Goal: Task Accomplishment & Management: Complete application form

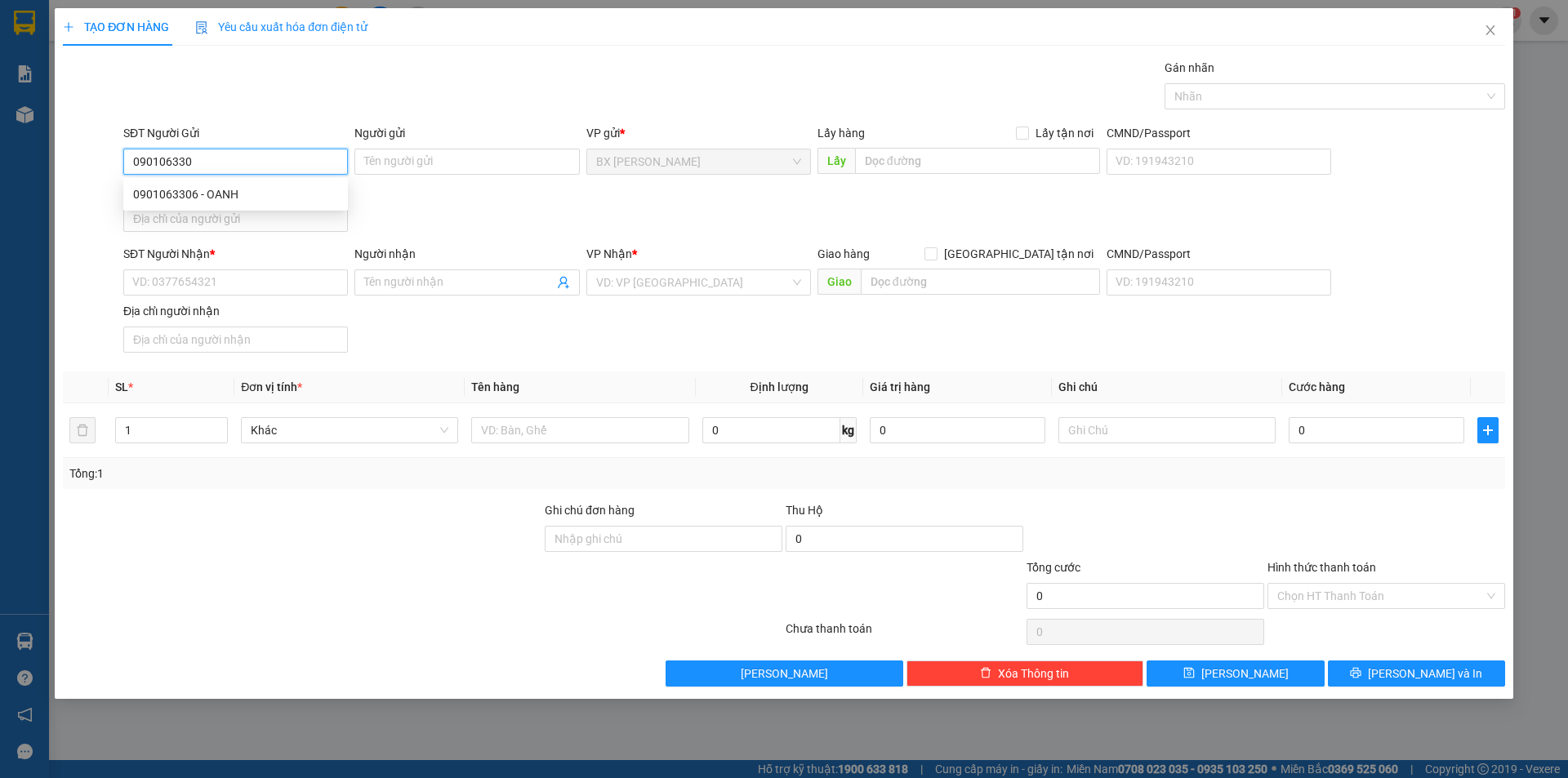
type input "0901063306"
click at [273, 194] on div "0901063306 - OANH" at bounding box center [235, 194] width 205 height 18
type input "OANH"
type input "0901063306"
click at [240, 278] on input "SĐT Người Nhận *" at bounding box center [235, 282] width 224 height 26
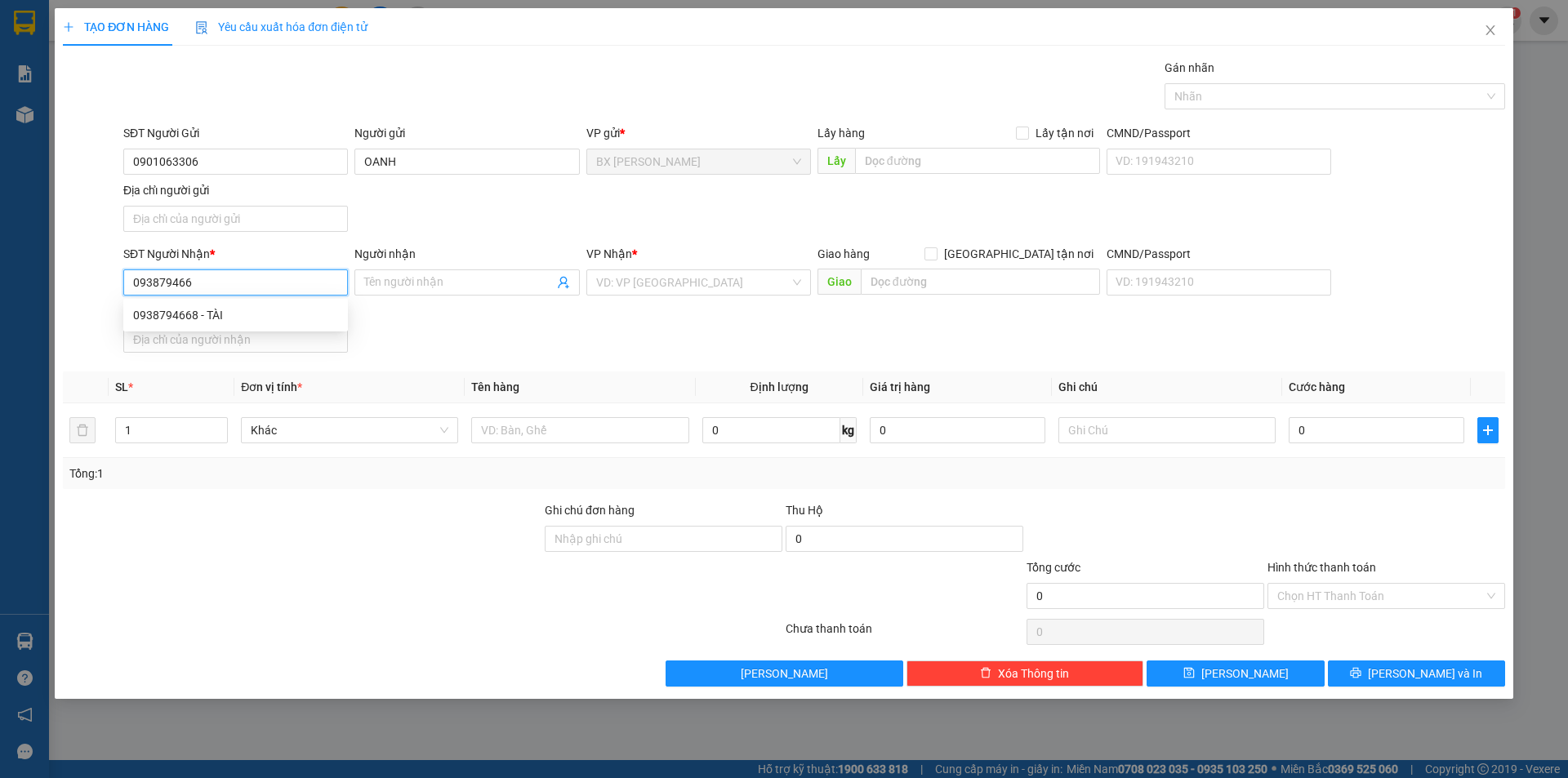
type input "0938794668"
click at [310, 308] on div "0938794668 - TÀI" at bounding box center [235, 315] width 205 height 18
type input "TÀI"
type input "0938794668"
click at [365, 283] on input "TÀI" at bounding box center [458, 282] width 189 height 18
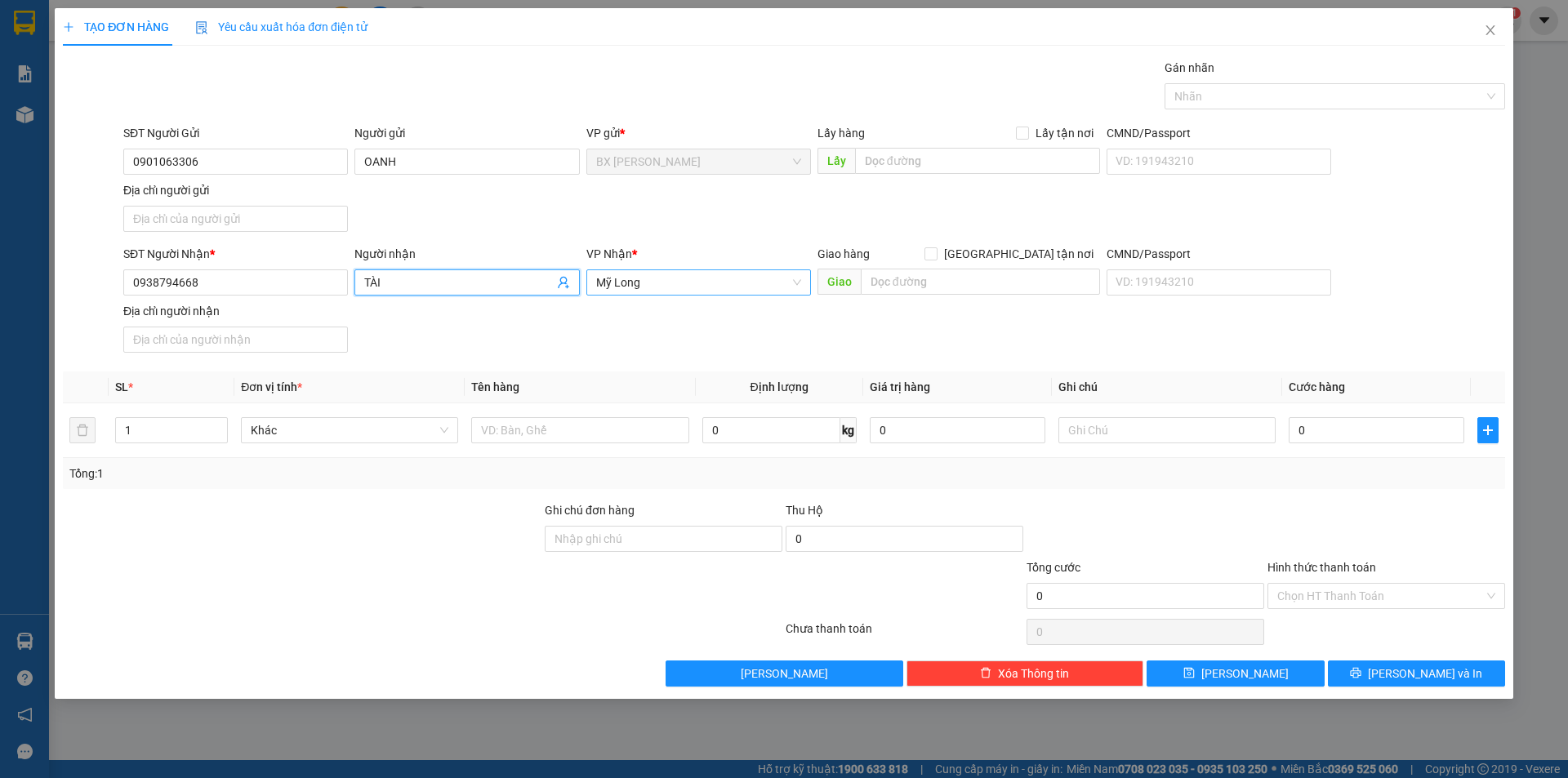
click at [642, 290] on span "Mỹ Long" at bounding box center [698, 282] width 205 height 25
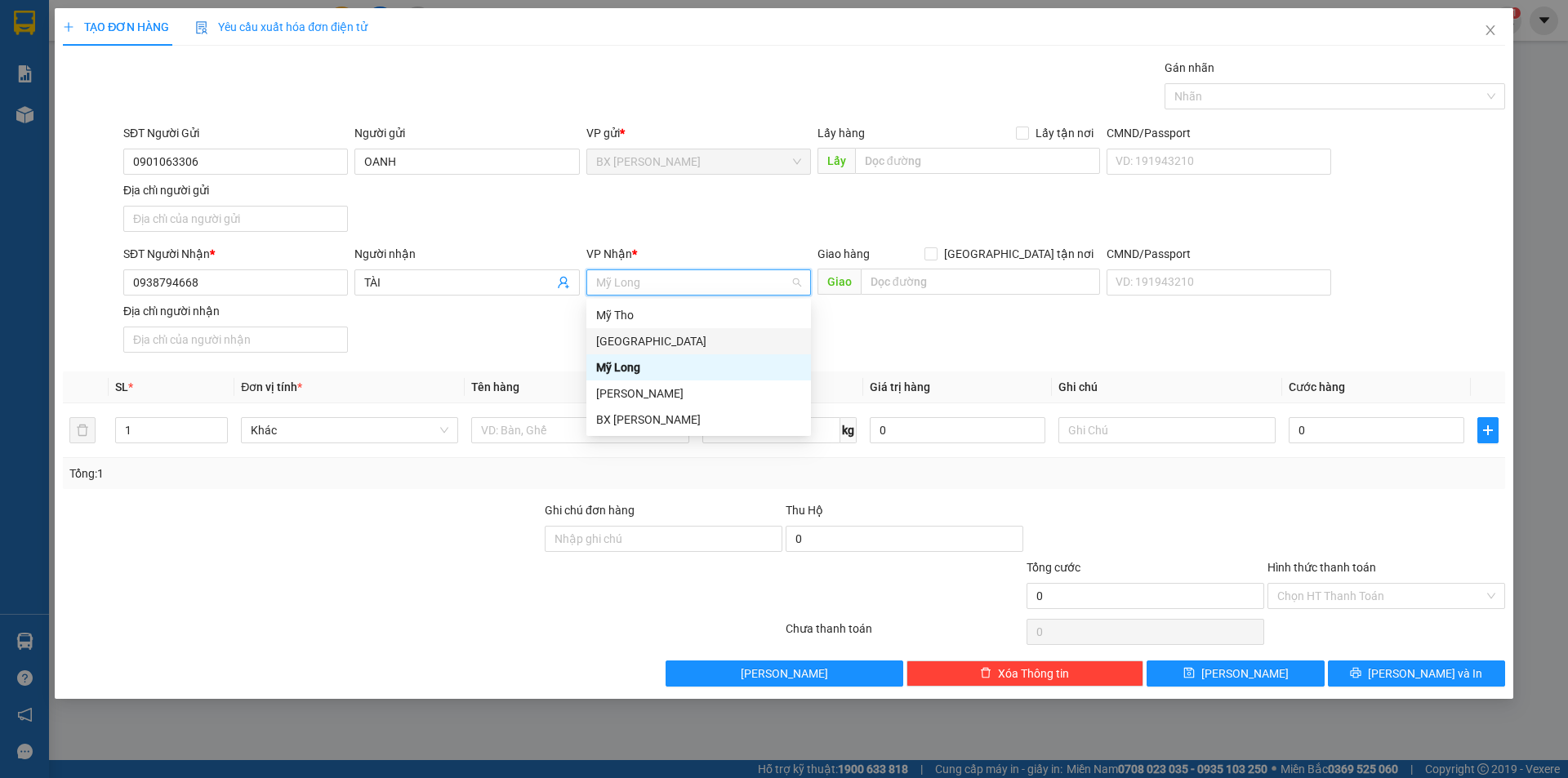
click at [638, 332] on div "[GEOGRAPHIC_DATA]" at bounding box center [698, 340] width 205 height 18
click at [617, 340] on div "[GEOGRAPHIC_DATA]" at bounding box center [698, 340] width 205 height 18
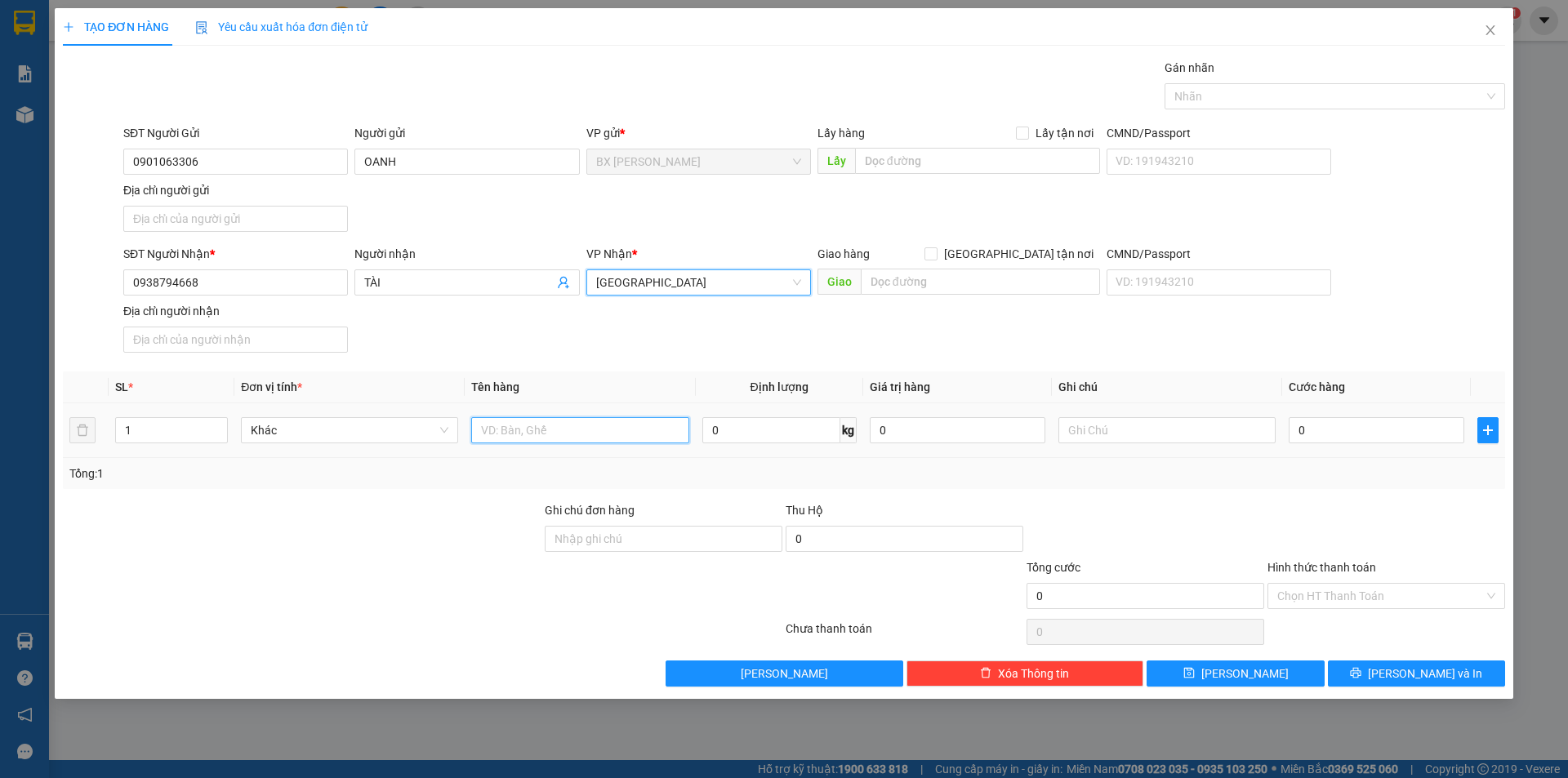
click at [517, 438] on input "text" at bounding box center [579, 430] width 218 height 26
type input "THÙNG"
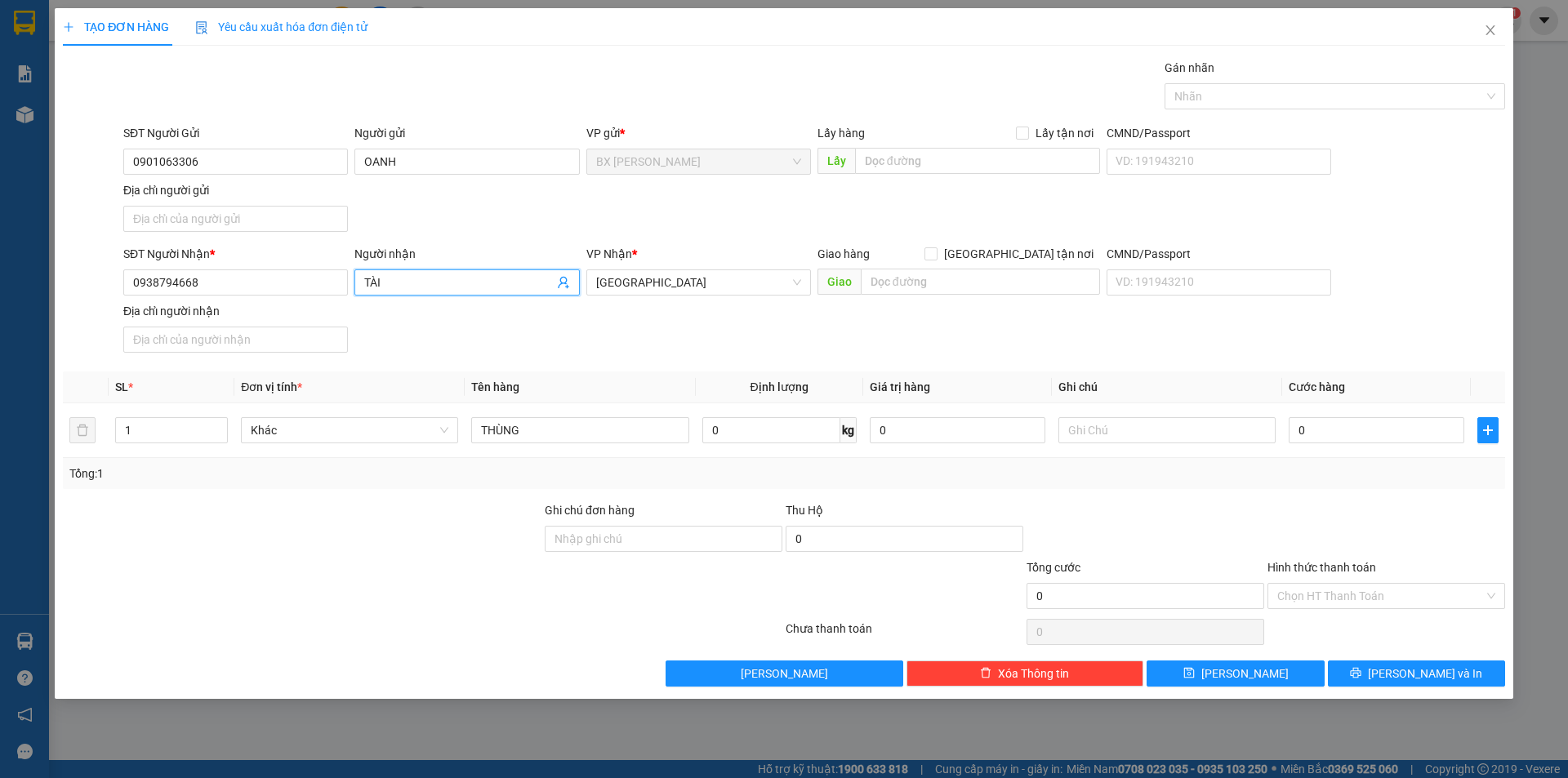
click at [365, 288] on input "TÀI" at bounding box center [458, 282] width 189 height 18
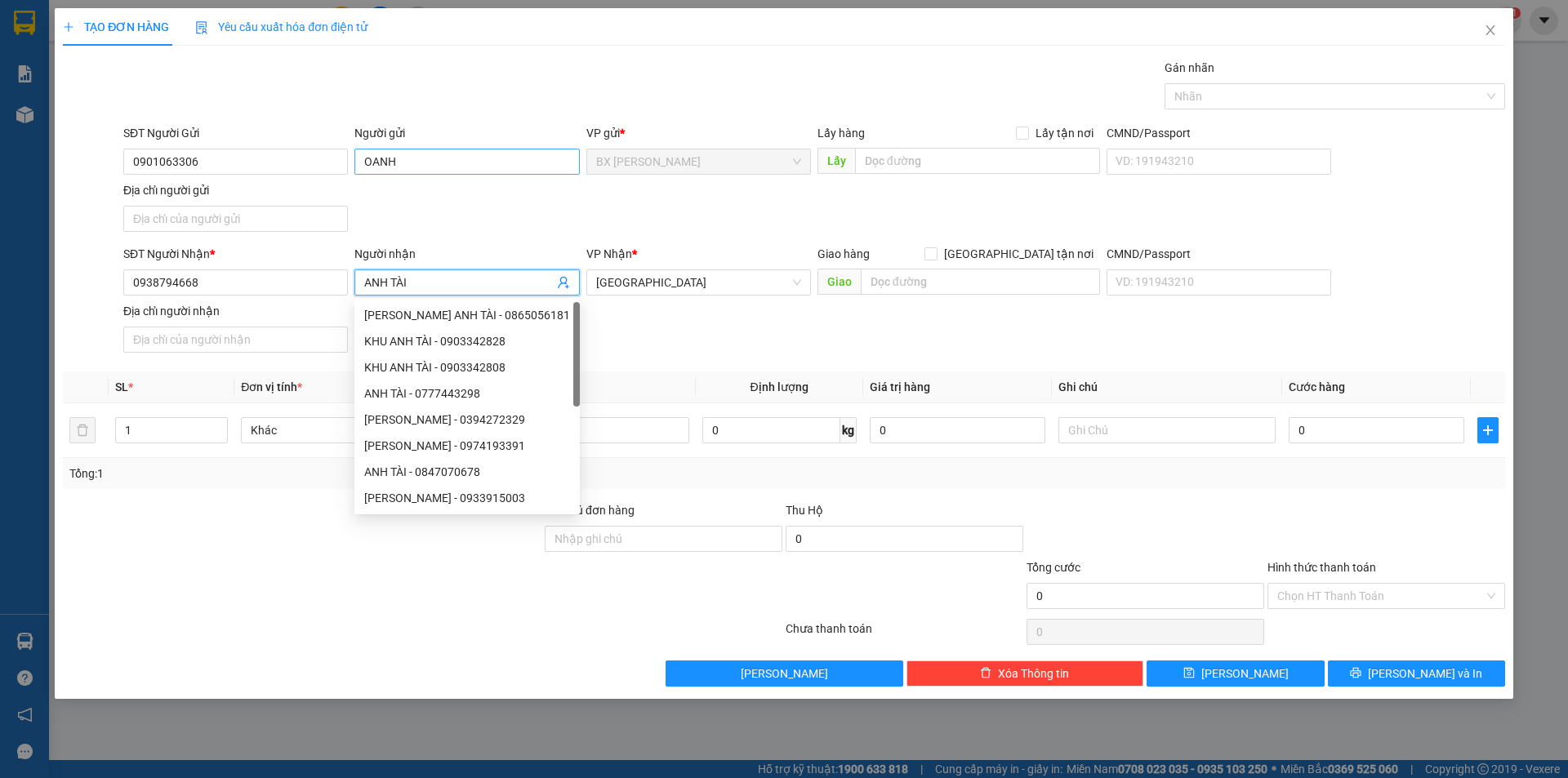
type input "ANH TÀI"
click at [360, 162] on input "OANH" at bounding box center [467, 162] width 224 height 26
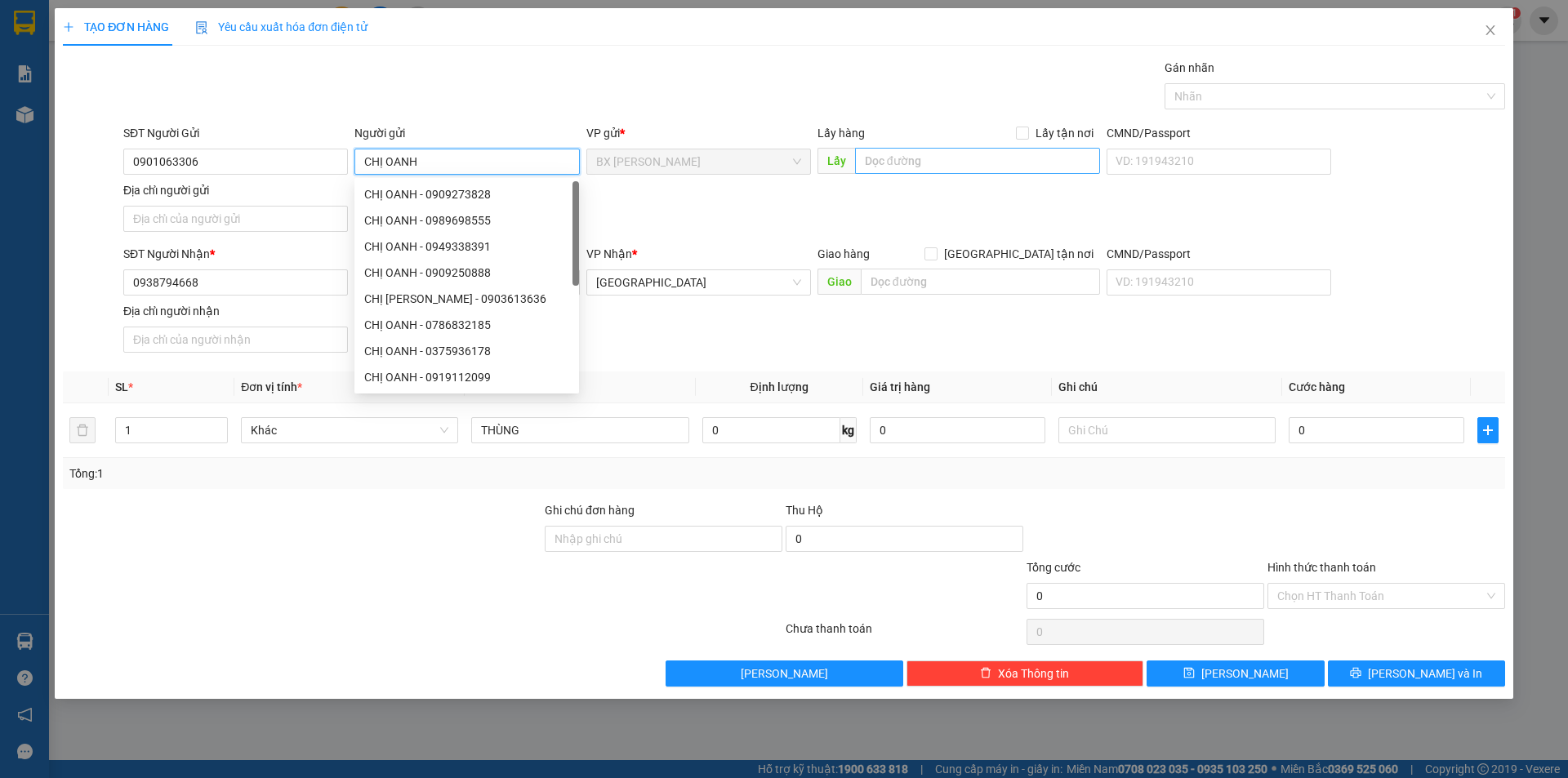
type input "CHỊ OANH"
click at [990, 156] on input "text" at bounding box center [977, 161] width 245 height 26
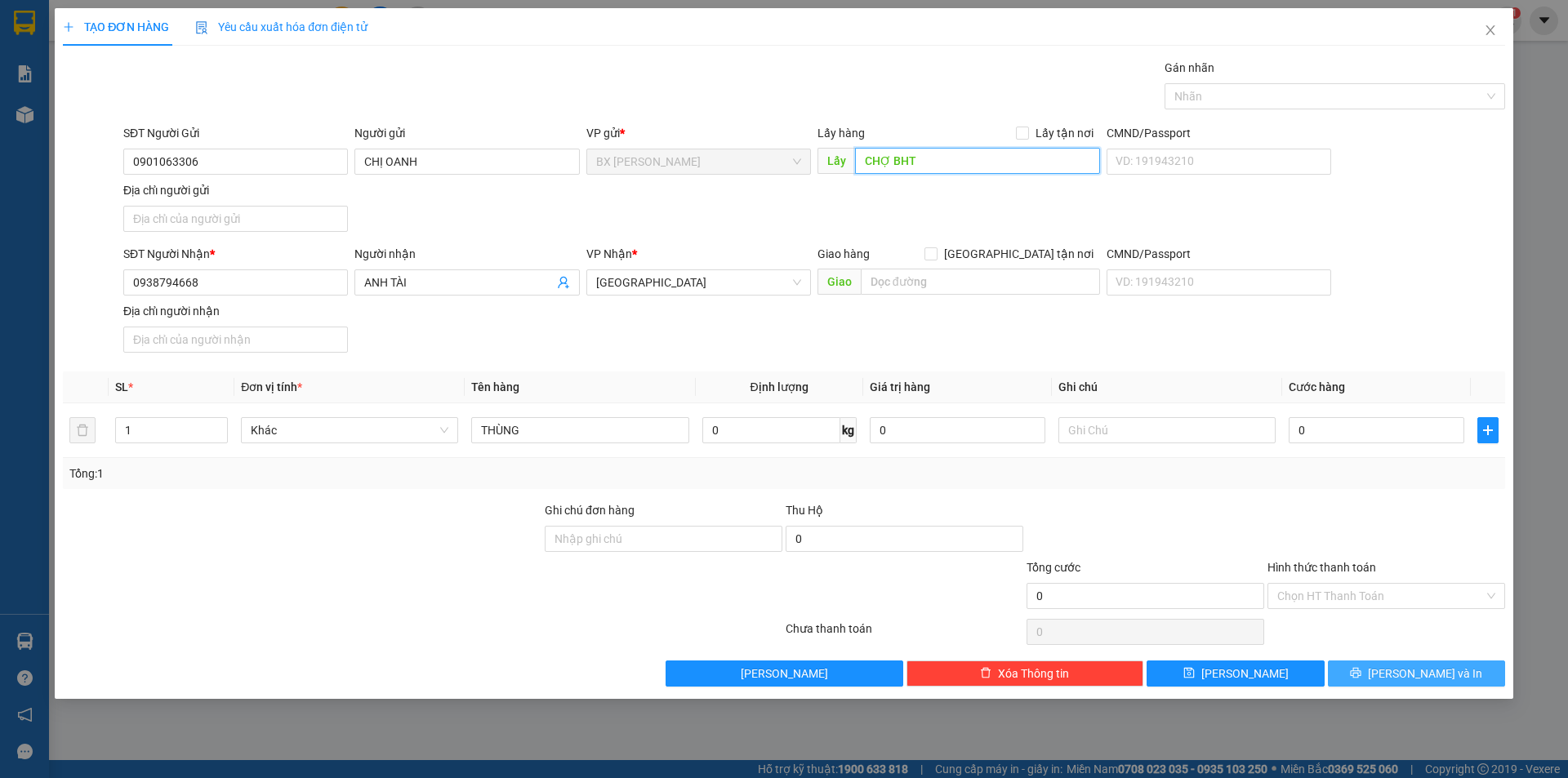
type input "CHỢ BHT"
click at [1355, 675] on button "[PERSON_NAME] và In" at bounding box center [1416, 673] width 177 height 26
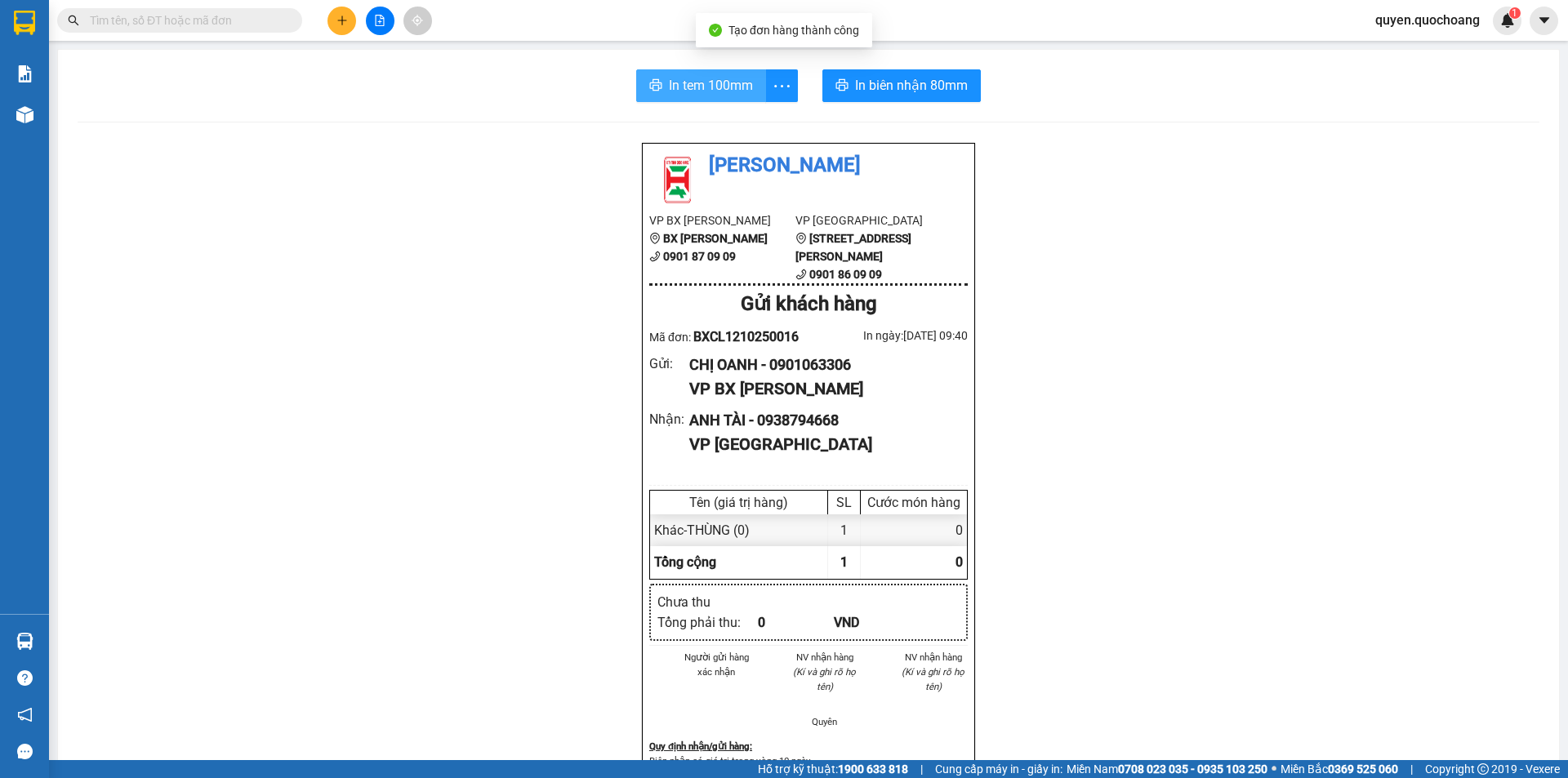
click at [729, 91] on span "In tem 100mm" at bounding box center [710, 86] width 84 height 20
click at [336, 14] on icon "plus" at bounding box center [342, 20] width 12 height 12
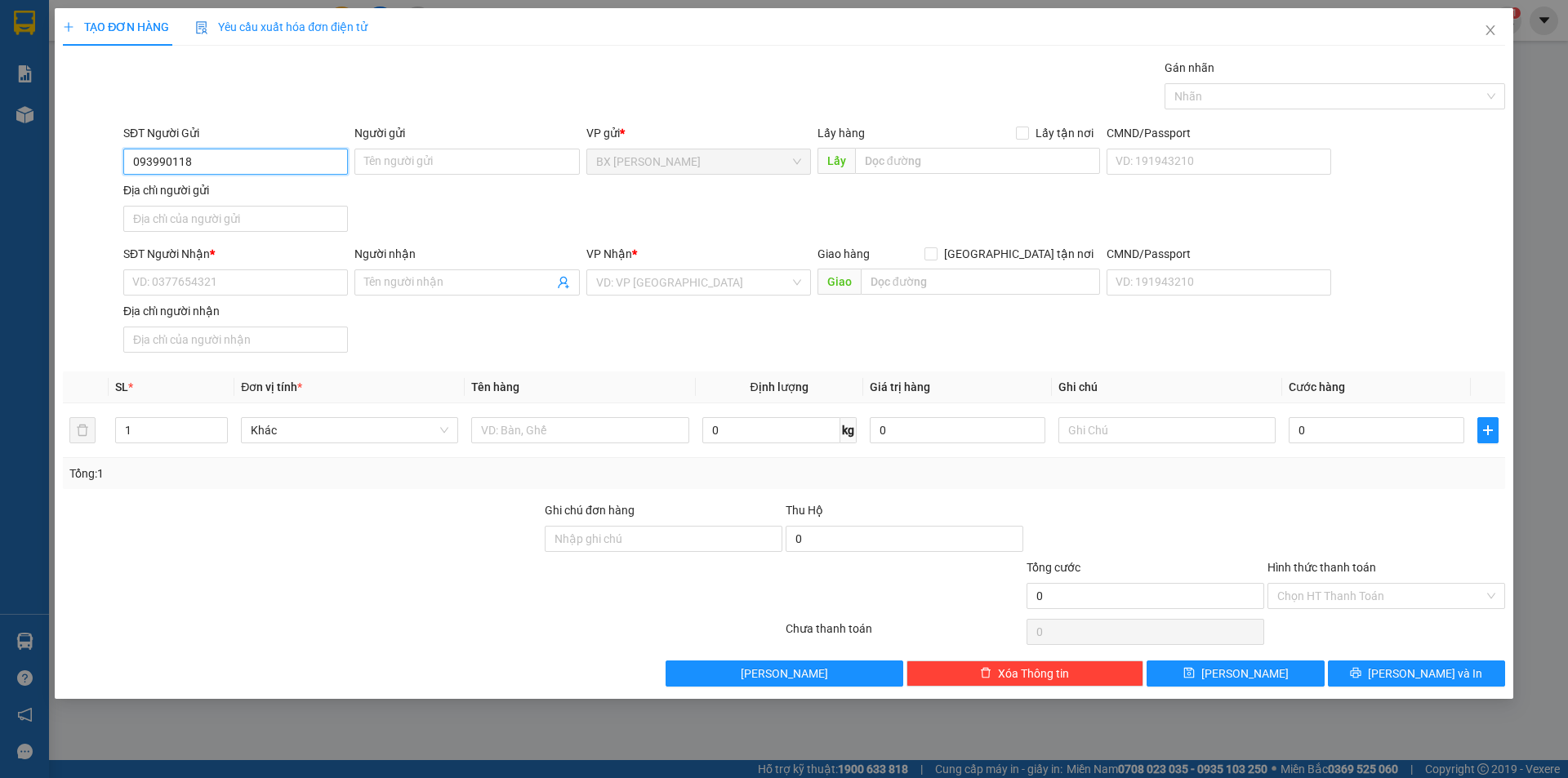
type input "0939901186"
click at [245, 200] on div "0939901186 - CHỊ [PERSON_NAME]" at bounding box center [235, 194] width 205 height 18
type input "CHỊ [PERSON_NAME]"
type input "0939901186"
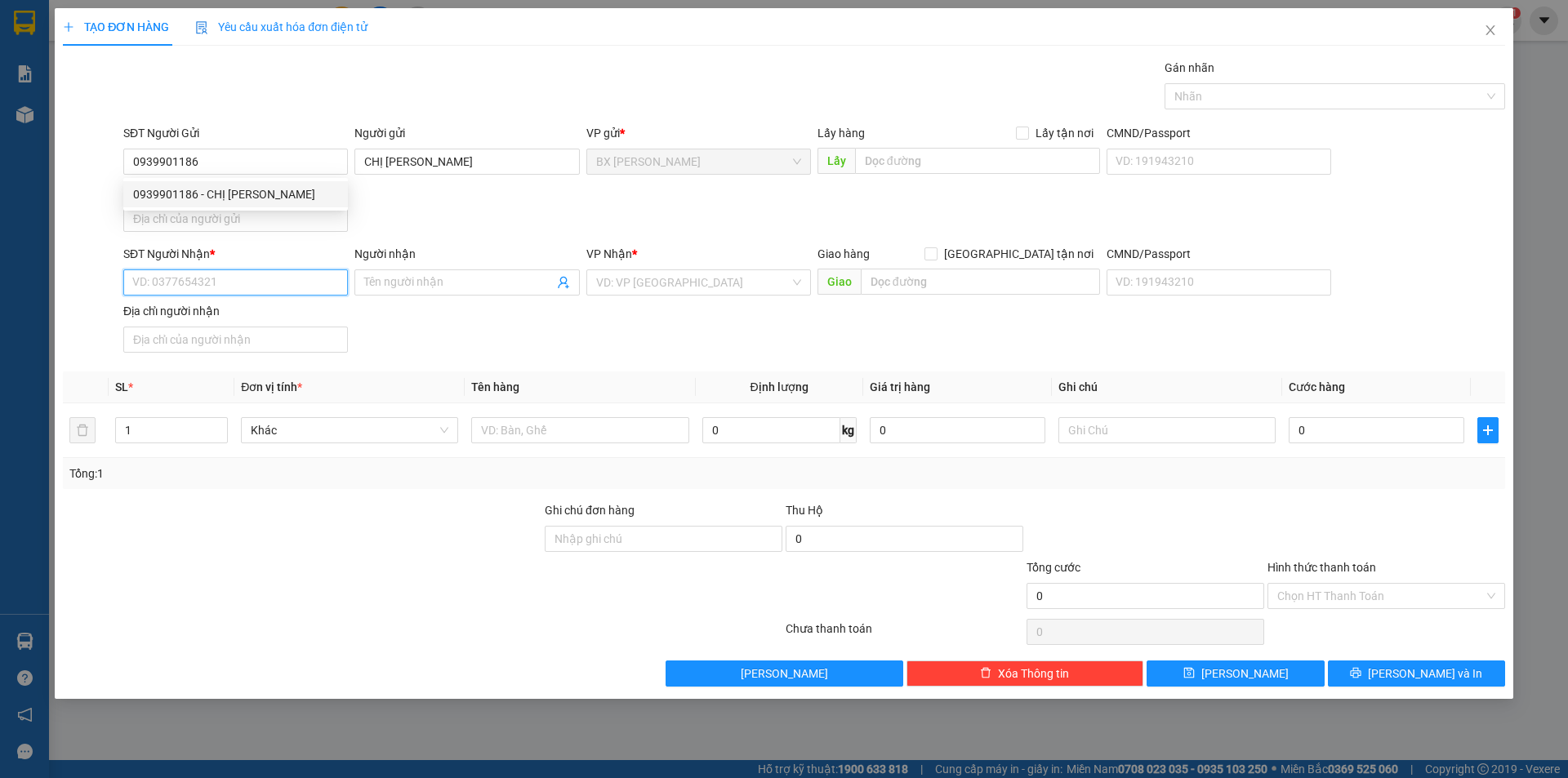
click at [296, 269] on input "SĐT Người Nhận *" at bounding box center [235, 282] width 224 height 26
type input "0909700931"
click at [249, 310] on div "0909700931 - CHỊ HẠNH" at bounding box center [235, 315] width 205 height 18
type input "CHỊ HẠNH"
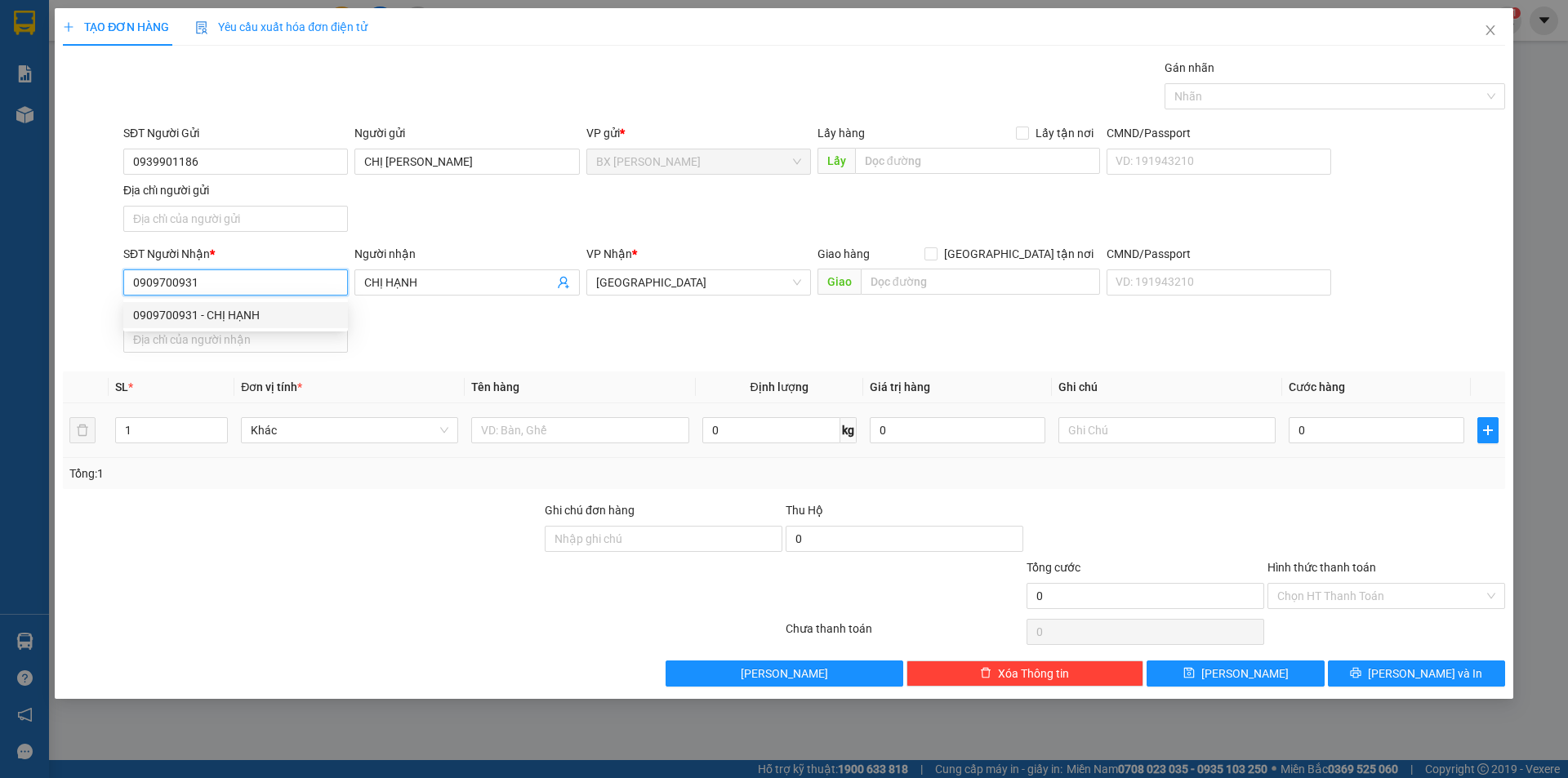
type input "0909700931"
click at [526, 417] on div at bounding box center [579, 430] width 218 height 33
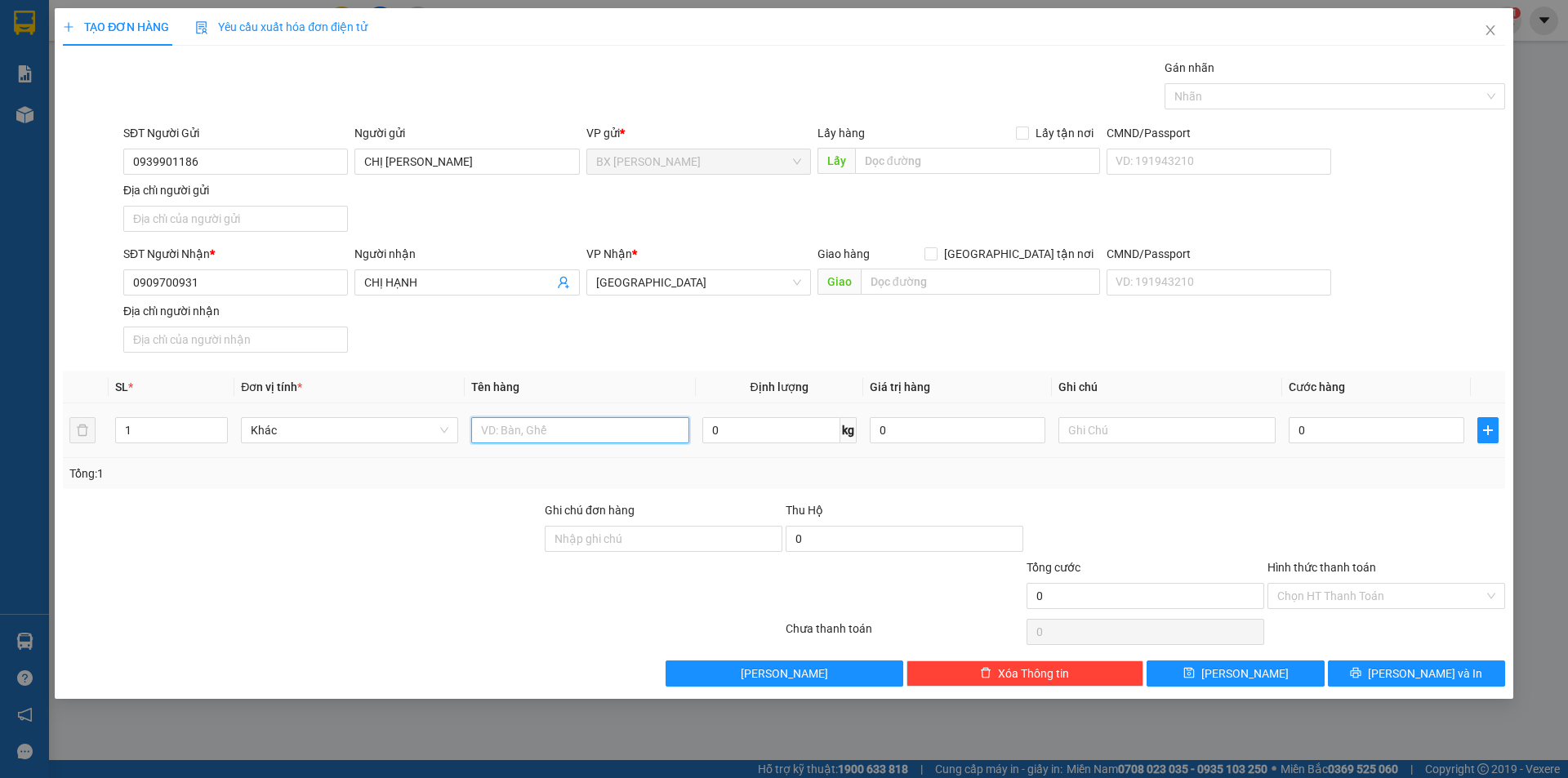
click at [527, 422] on input "text" at bounding box center [579, 430] width 218 height 26
type input "THÙNG"
click at [975, 150] on input "text" at bounding box center [977, 161] width 245 height 26
type input "CX HỮU NGHĨA"
click at [1368, 639] on div "Chọn HT Thanh Toán" at bounding box center [1386, 632] width 240 height 33
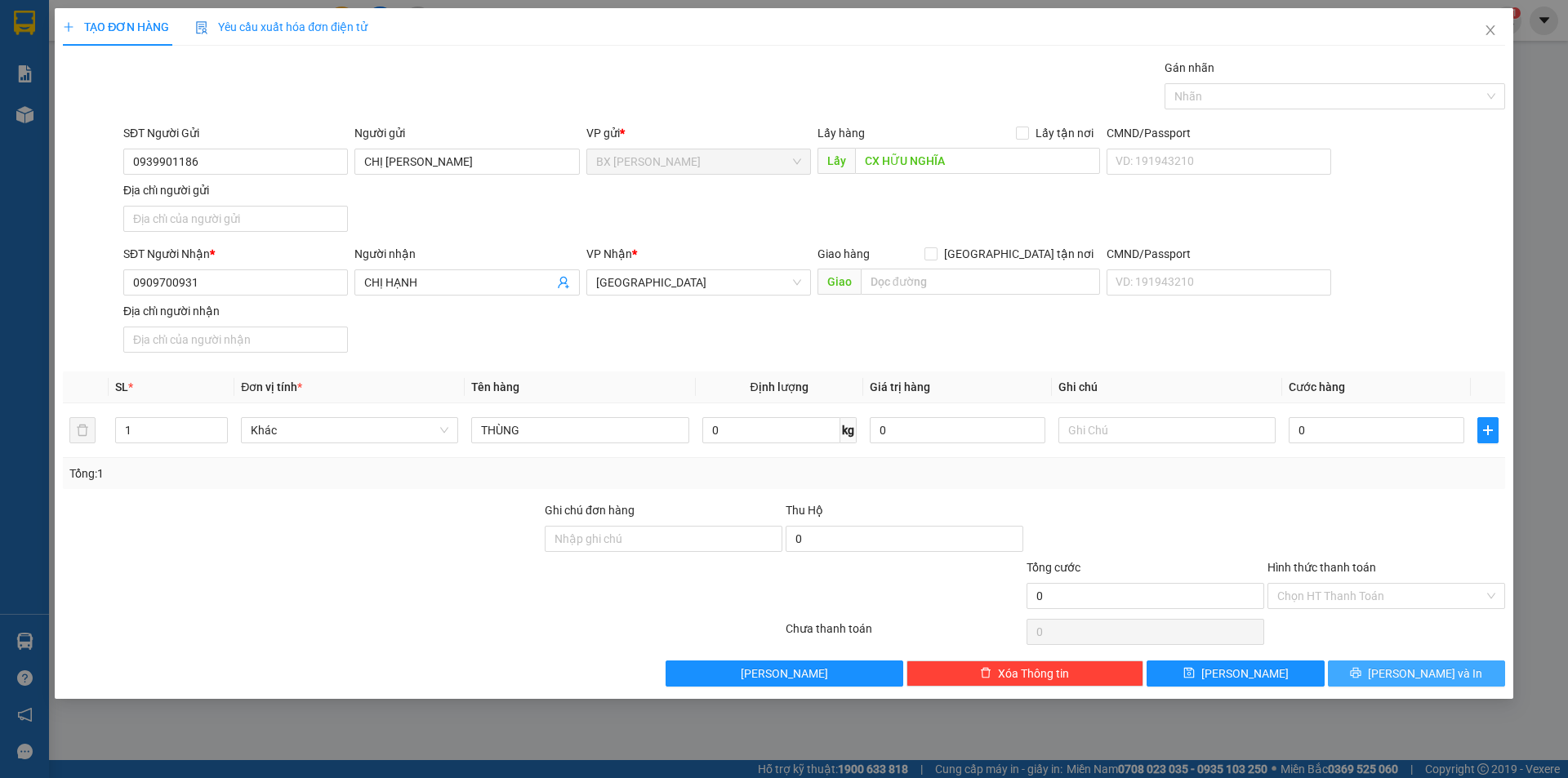
click at [1378, 668] on button "[PERSON_NAME] và In" at bounding box center [1416, 673] width 177 height 26
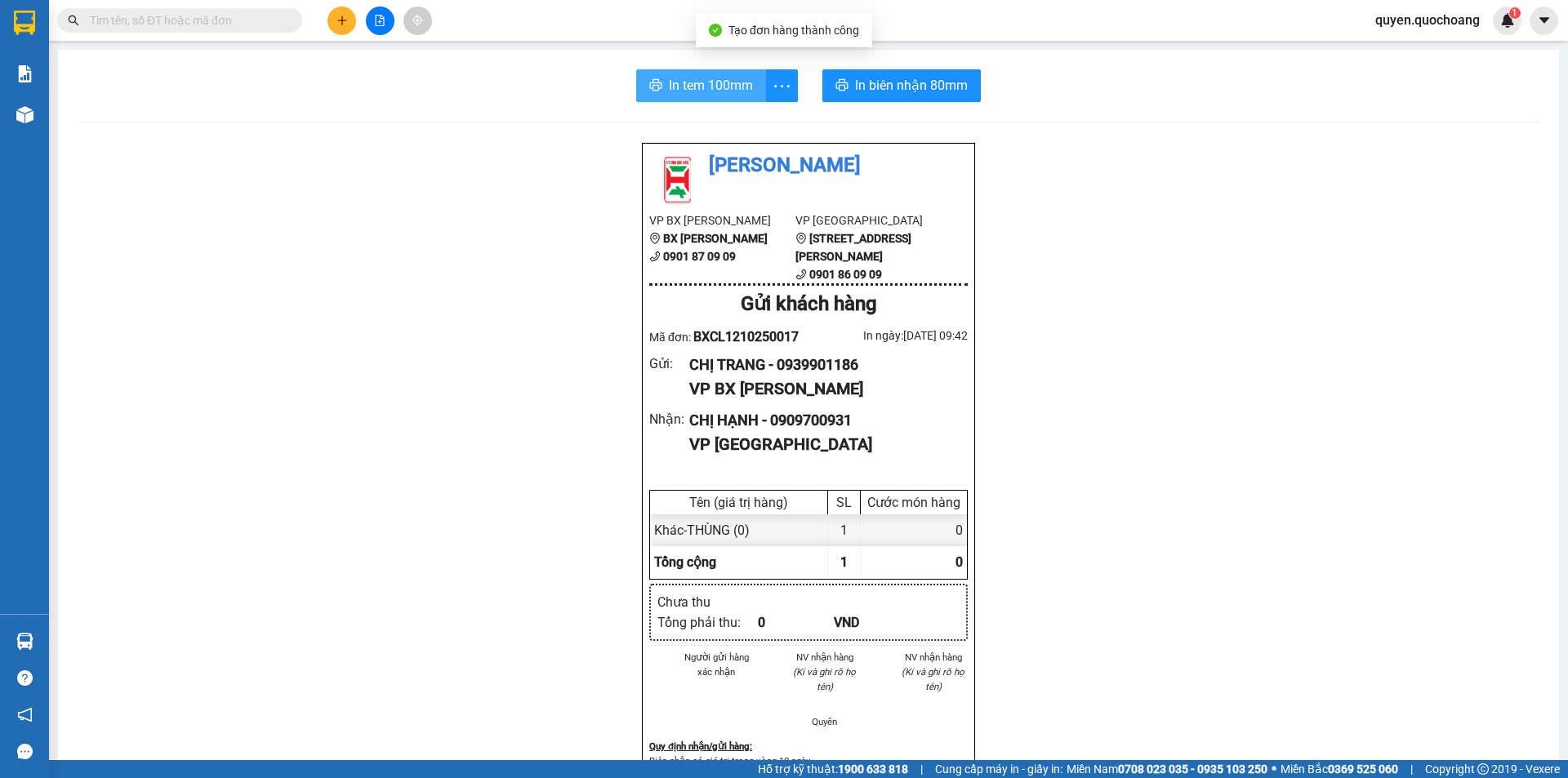
click at [721, 87] on span "In tem 100mm" at bounding box center [710, 86] width 84 height 20
